Goal: Task Accomplishment & Management: Use online tool/utility

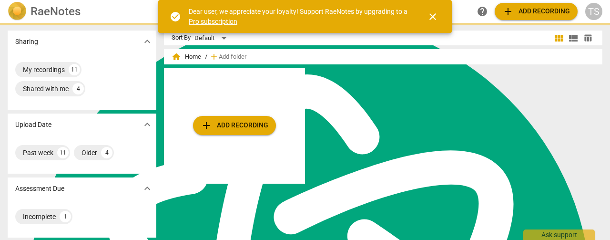
scroll to position [3826, 0]
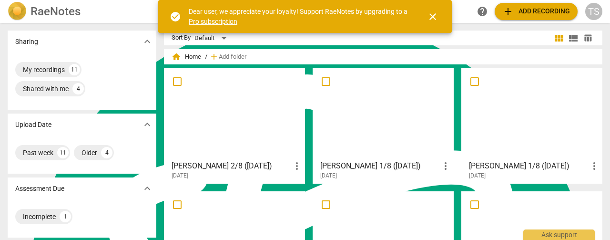
click at [519, 11] on span "add Add recording" at bounding box center [536, 11] width 68 height 11
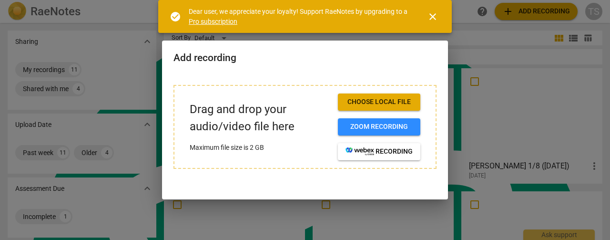
click at [361, 97] on button "Choose local file" at bounding box center [379, 101] width 82 height 17
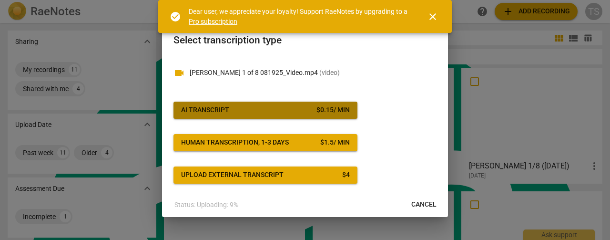
click at [300, 110] on span "AI Transcript $ 0.15 / min" at bounding box center [265, 110] width 169 height 10
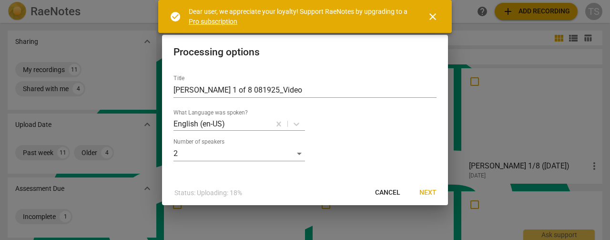
click at [432, 192] on span "Next" at bounding box center [427, 193] width 17 height 10
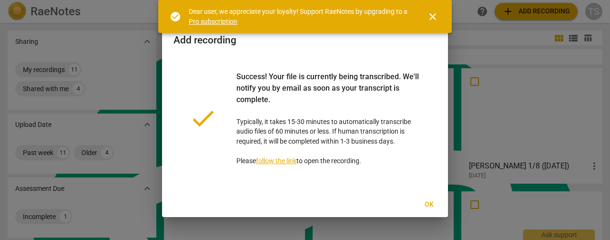
click at [432, 16] on span "close" at bounding box center [432, 16] width 11 height 11
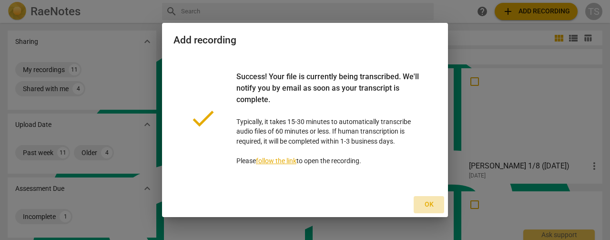
click at [431, 205] on span "Ok" at bounding box center [428, 205] width 15 height 10
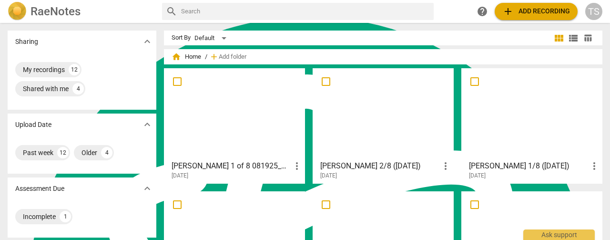
click at [249, 124] on div at bounding box center [234, 113] width 134 height 84
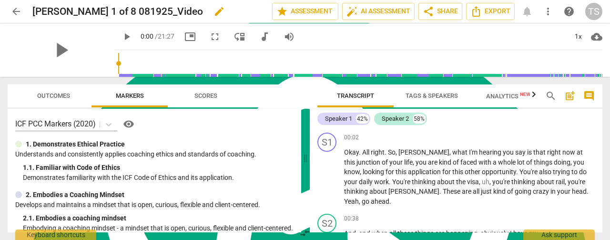
click at [213, 13] on span "edit" at bounding box center [218, 11] width 11 height 11
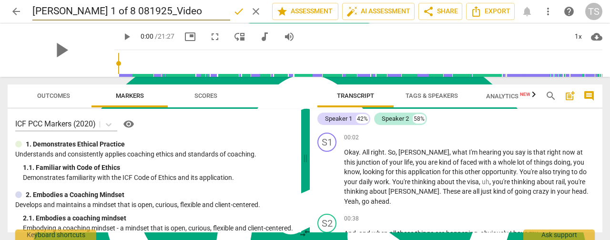
click at [90, 15] on input "[PERSON_NAME] 1 of 8 081925_Video" at bounding box center [131, 11] width 198 height 18
click at [152, 11] on input "[PERSON_NAME] 1/8 081925_Video" at bounding box center [131, 11] width 198 height 18
click at [94, 13] on input "[PERSON_NAME] 1/8 081925)" at bounding box center [131, 11] width 198 height 18
type input "[PERSON_NAME] 1/8 ([DATE])"
click at [238, 13] on span "done" at bounding box center [238, 11] width 11 height 11
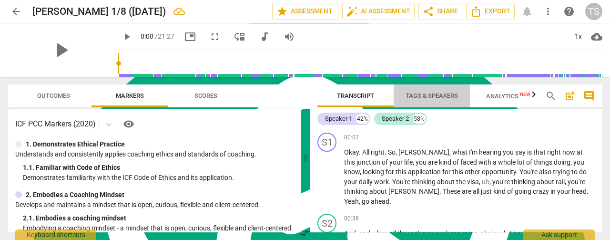
click at [421, 97] on span "Tags & Speakers" at bounding box center [431, 95] width 52 height 7
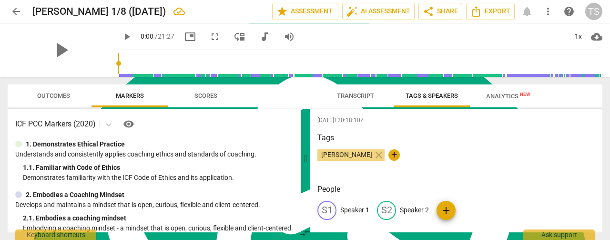
click at [351, 207] on p "Speaker 1" at bounding box center [354, 210] width 29 height 10
type textarea "Speaker 1"
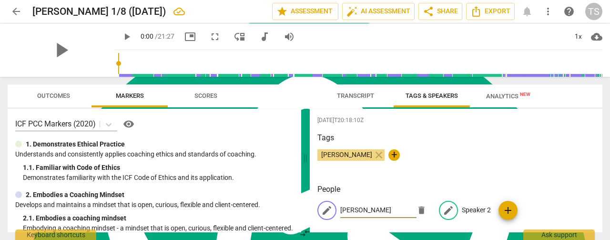
type input "[PERSON_NAME]"
click at [472, 206] on p "Speaker 2" at bounding box center [476, 210] width 29 height 10
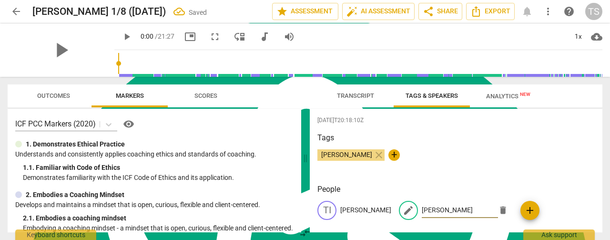
type input "[PERSON_NAME]"
click at [535, 169] on div "Tags [PERSON_NAME] close +" at bounding box center [455, 154] width 277 height 44
click at [354, 95] on span "Transcript" at bounding box center [355, 95] width 37 height 7
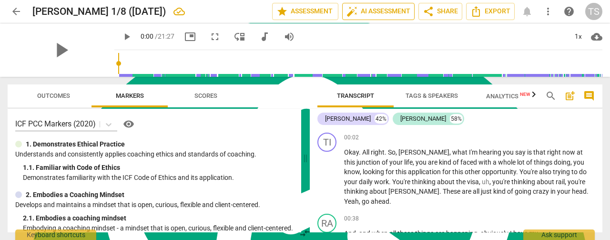
click at [378, 15] on span "auto_fix_high AI Assessment" at bounding box center [378, 11] width 64 height 11
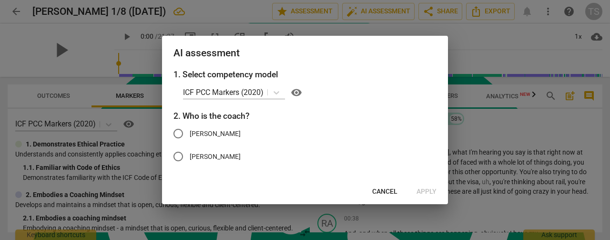
drag, startPoint x: 181, startPoint y: 136, endPoint x: 271, endPoint y: 139, distance: 89.6
click at [181, 136] on input "[PERSON_NAME]" at bounding box center [178, 133] width 23 height 23
radio input "true"
click at [427, 191] on span "Apply" at bounding box center [426, 192] width 20 height 10
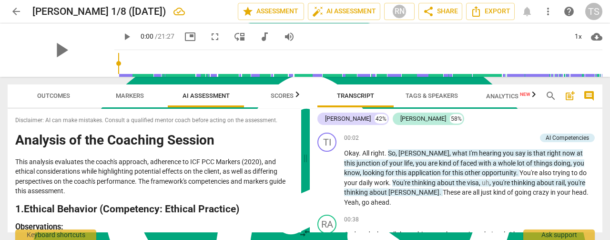
drag, startPoint x: 65, startPoint y: 221, endPoint x: 10, endPoint y: 147, distance: 92.0
click at [10, 147] on div "Disclaimer: AI can make mistakes. Consult a qualified mentor coach before actin…" at bounding box center [154, 170] width 293 height 123
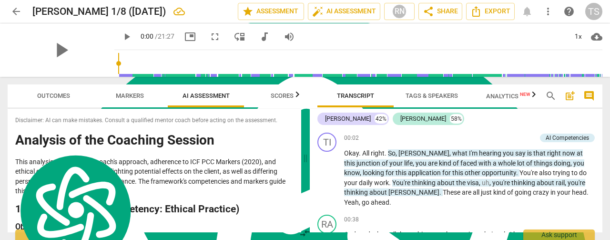
copy div "Loremips do sit Ametcons Adipisc Elit seddoeiu temporinc utl etdol'm aliquaen, …"
click at [492, 12] on span "Export" at bounding box center [490, 11] width 40 height 11
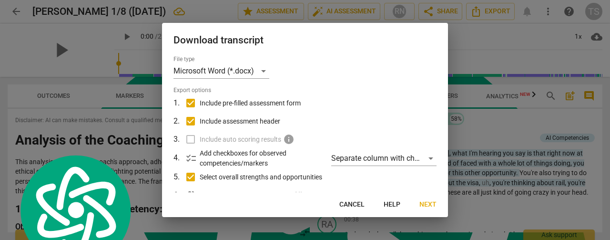
click at [430, 205] on span "Next" at bounding box center [427, 205] width 17 height 10
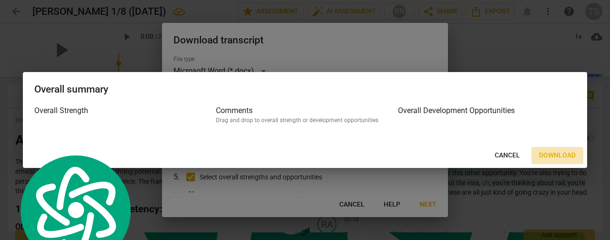
click at [560, 155] on span "Download" at bounding box center [557, 156] width 37 height 10
